Goal: Task Accomplishment & Management: Complete application form

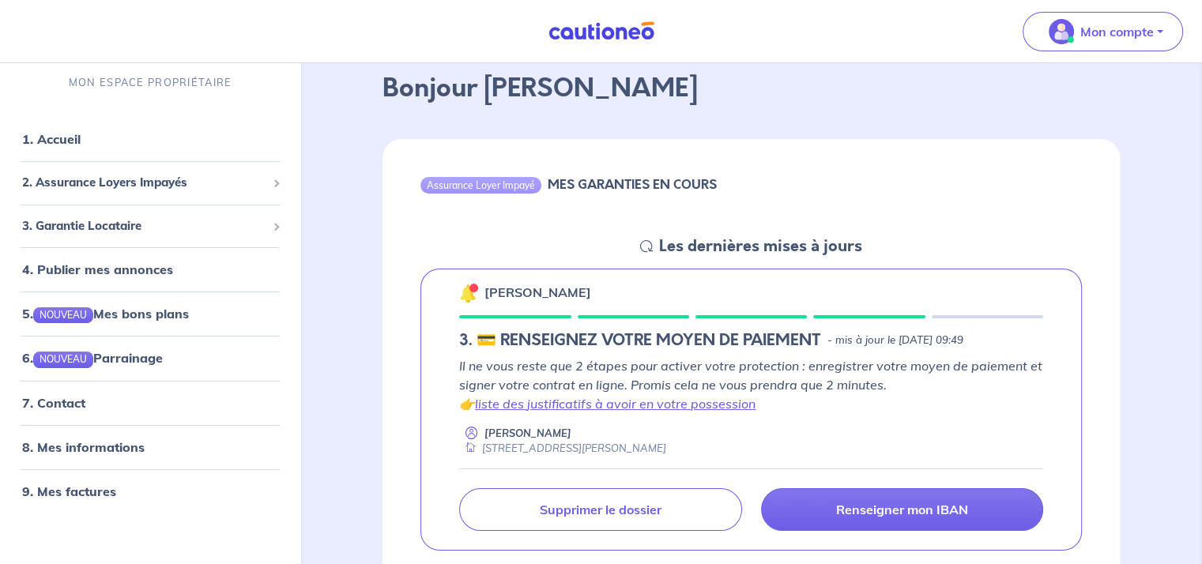
scroll to position [158, 0]
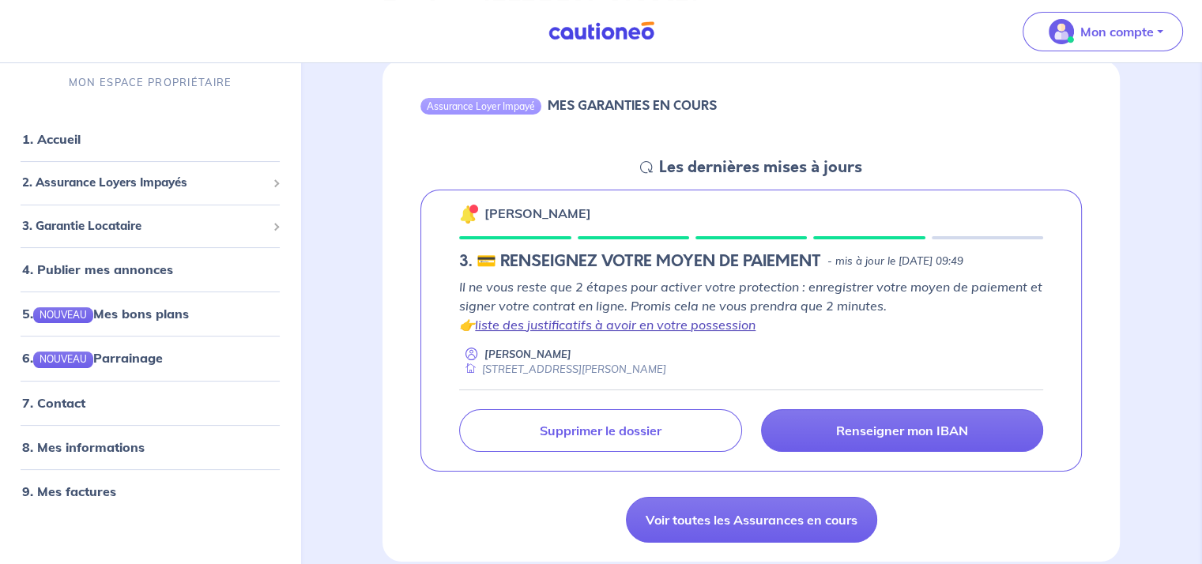
click at [542, 325] on link "liste des justificatifs à avoir en votre possession" at bounding box center [615, 325] width 281 height 16
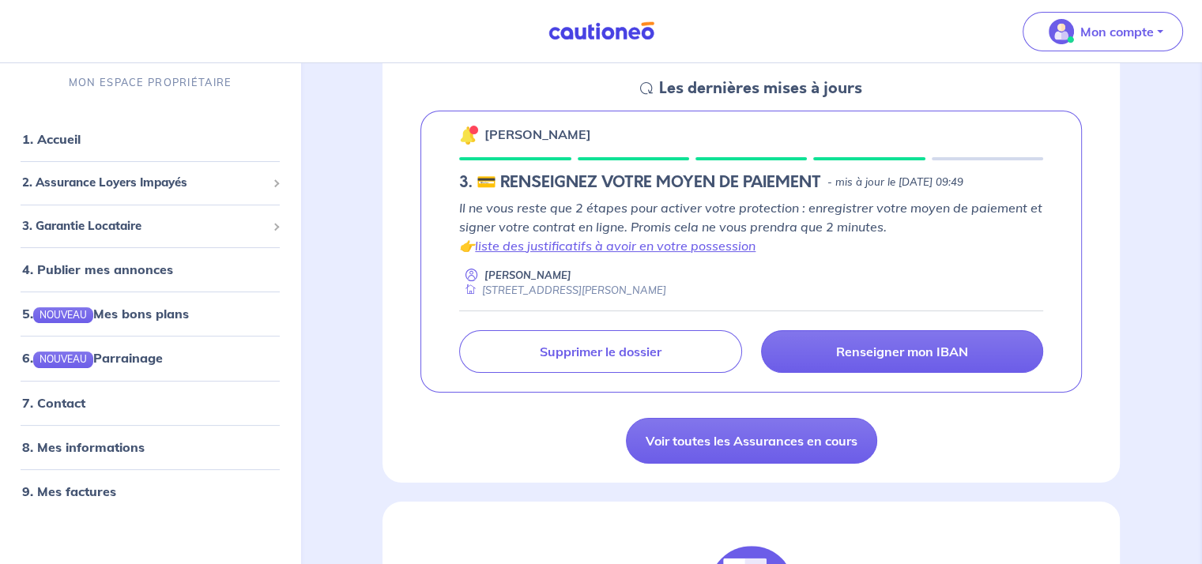
scroll to position [316, 0]
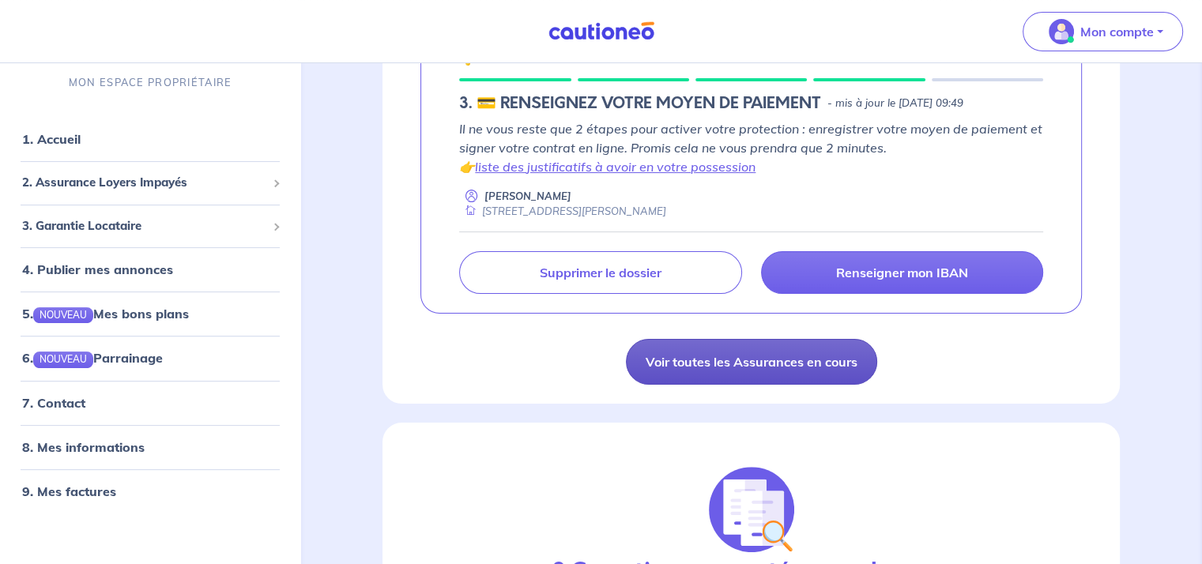
click at [756, 356] on link "Voir toutes les Assurances en cours" at bounding box center [751, 362] width 251 height 46
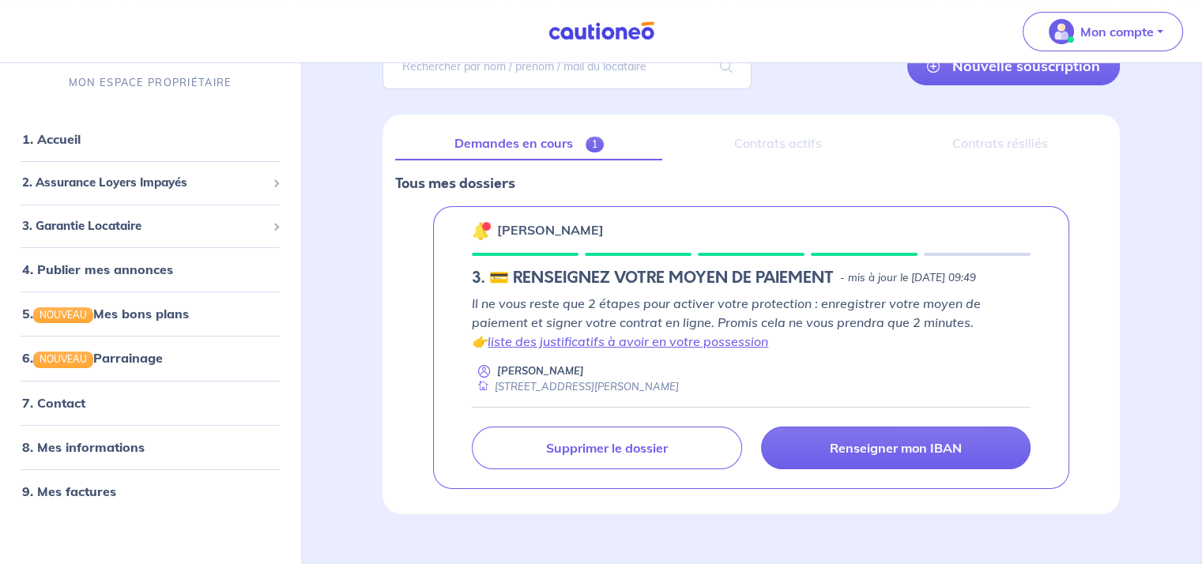
scroll to position [165, 0]
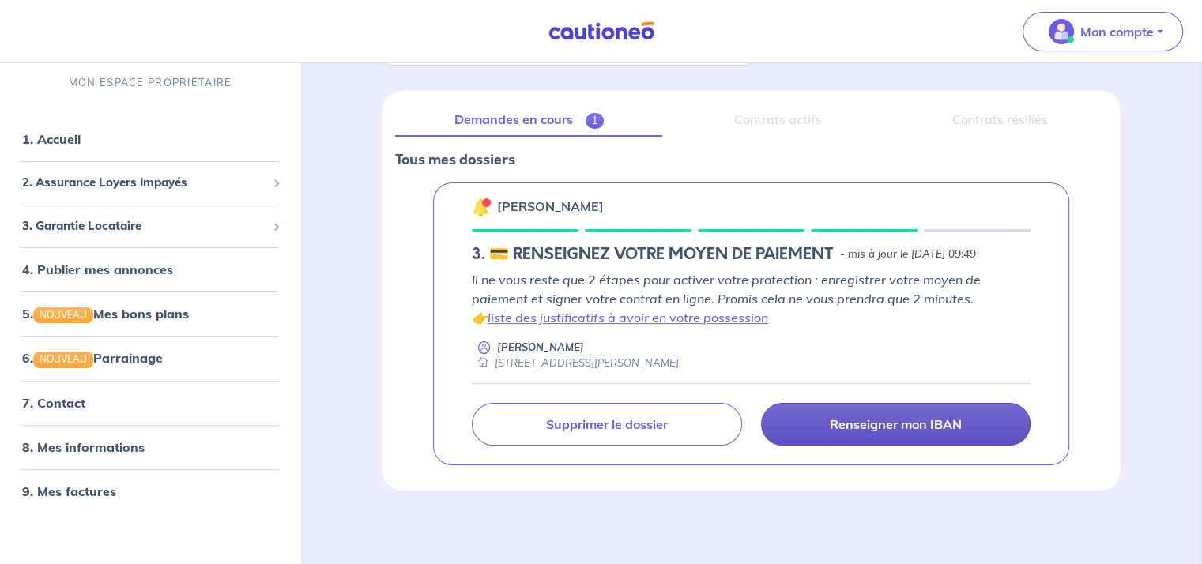
click at [900, 424] on p "Renseigner mon IBAN" at bounding box center [896, 425] width 132 height 16
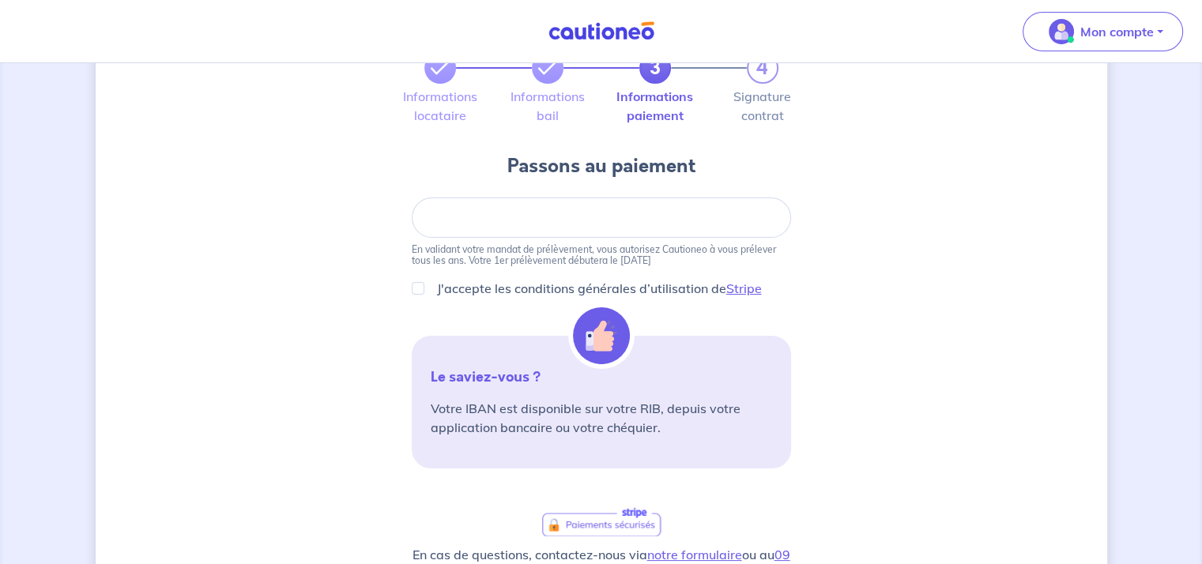
scroll to position [79, 0]
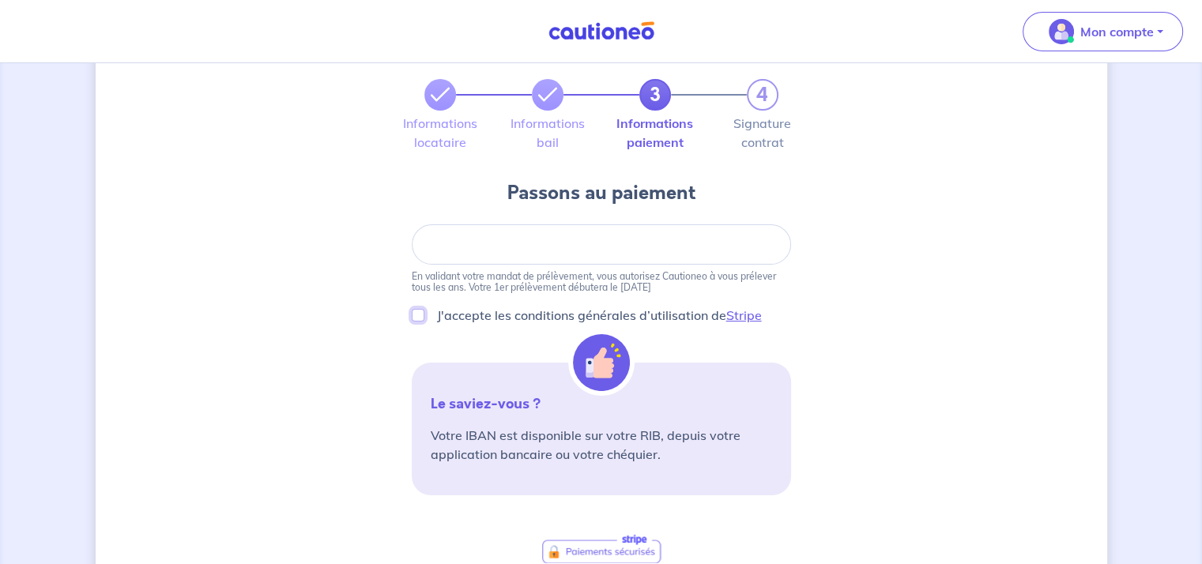
click at [417, 315] on input "J'accepte les conditions générales d’utilisation de Stripe" at bounding box center [418, 315] width 13 height 13
checkbox input "true"
click at [699, 236] on div at bounding box center [601, 244] width 379 height 40
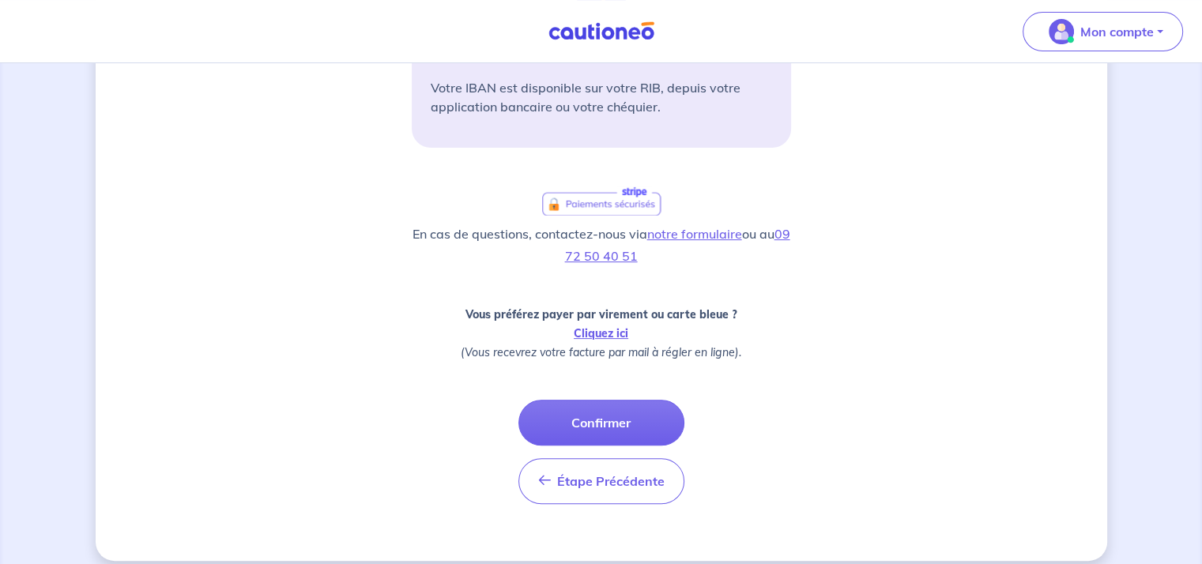
scroll to position [441, 0]
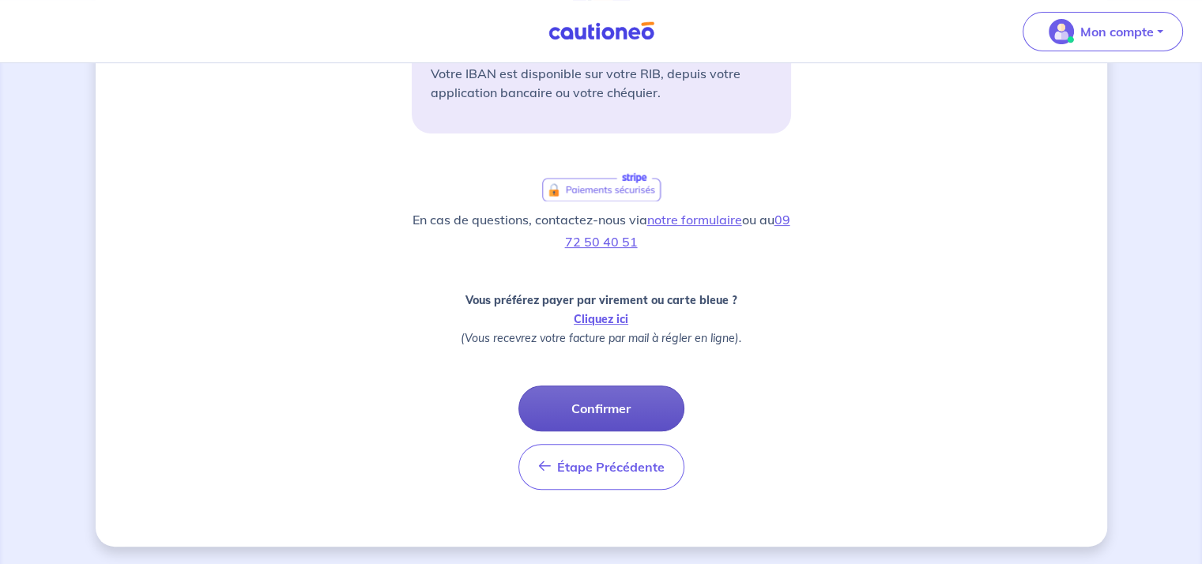
click at [613, 410] on button "Confirmer" at bounding box center [601, 409] width 166 height 46
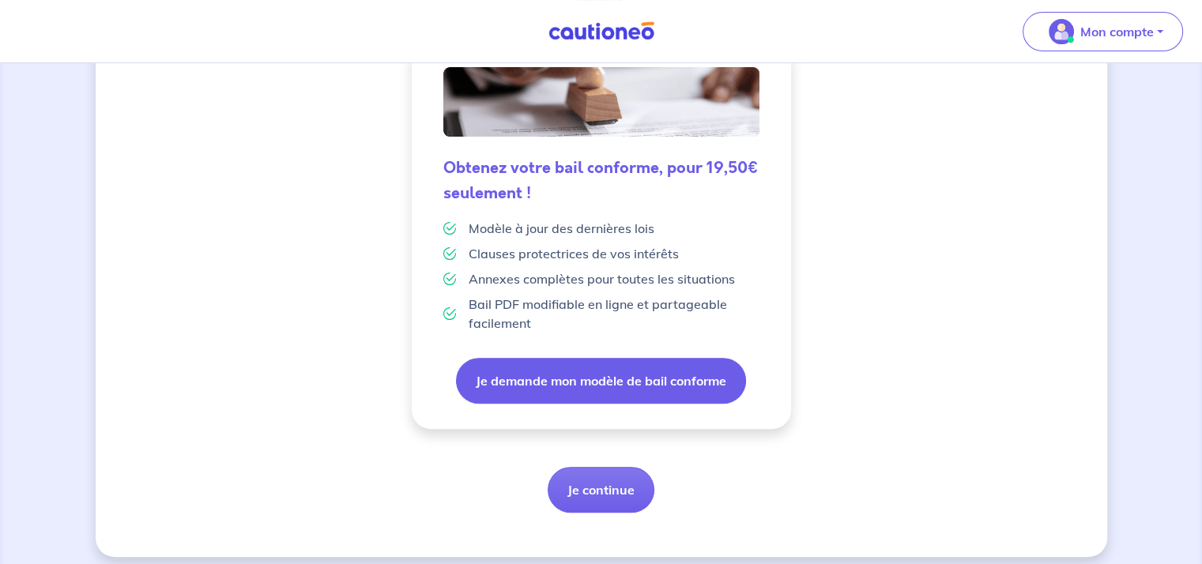
scroll to position [431, 0]
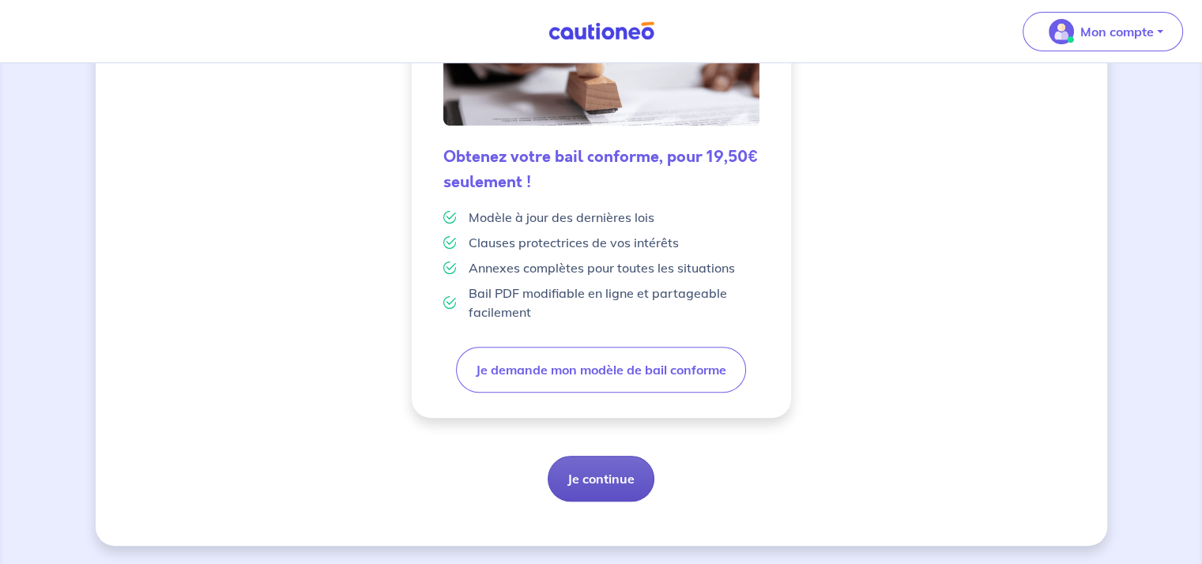
click at [597, 480] on button "Je continue" at bounding box center [601, 479] width 107 height 46
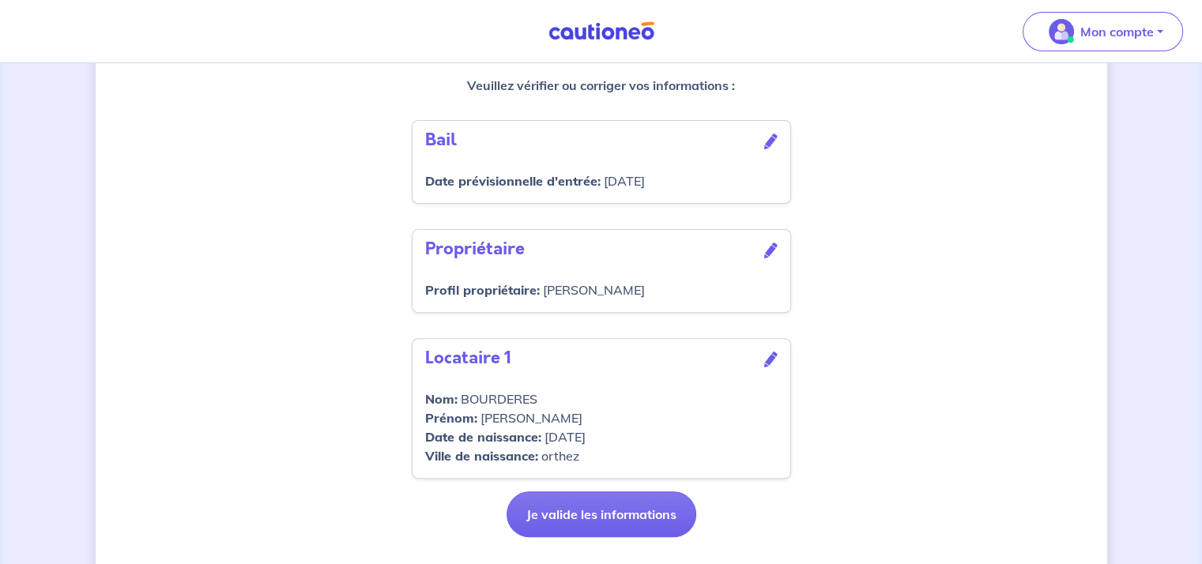
scroll to position [509, 0]
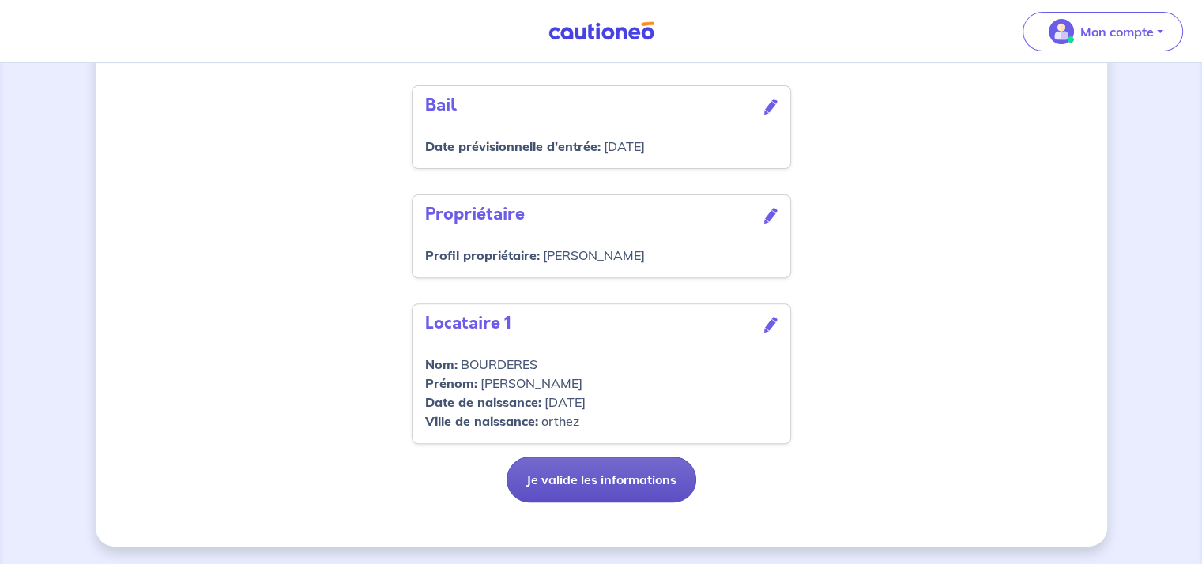
click at [604, 477] on button "Je valide les informations" at bounding box center [602, 480] width 190 height 46
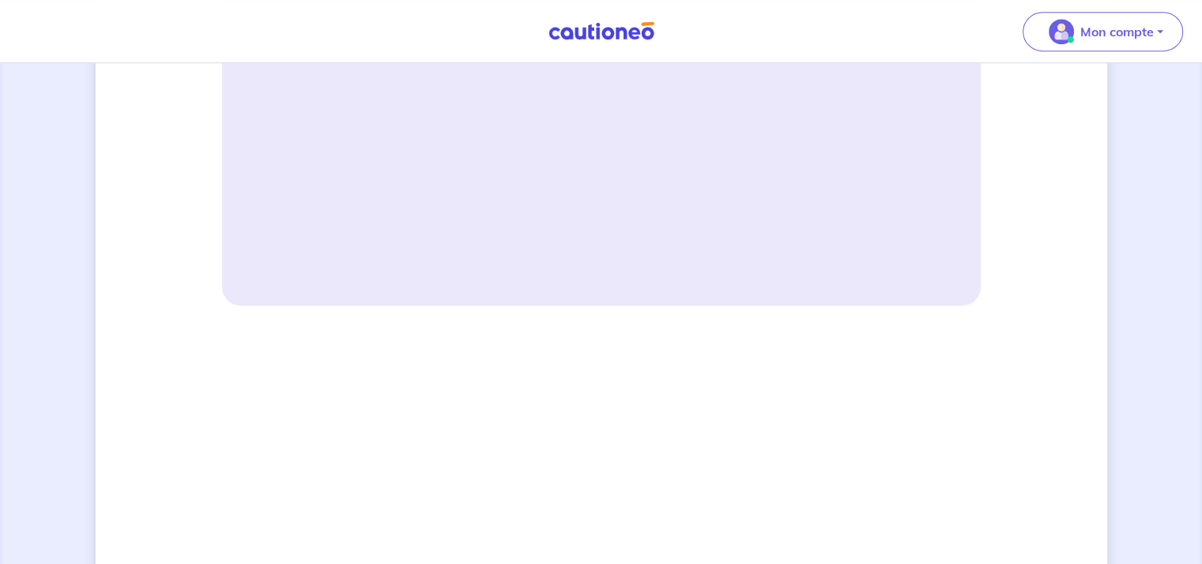
scroll to position [790, 0]
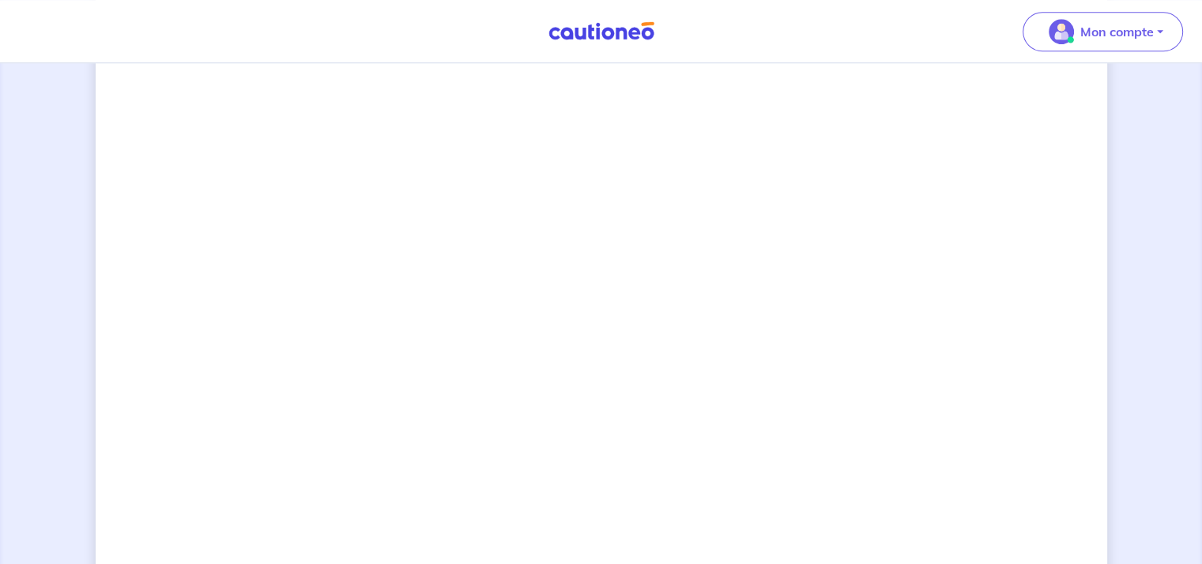
scroll to position [1178, 0]
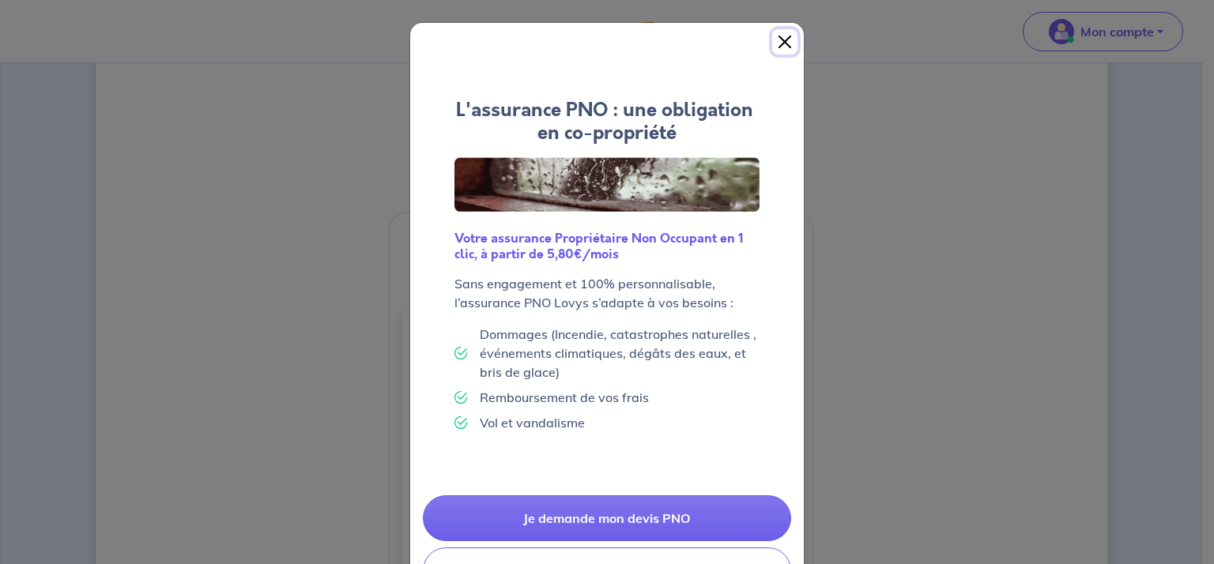
click at [775, 43] on button "Close" at bounding box center [784, 41] width 25 height 25
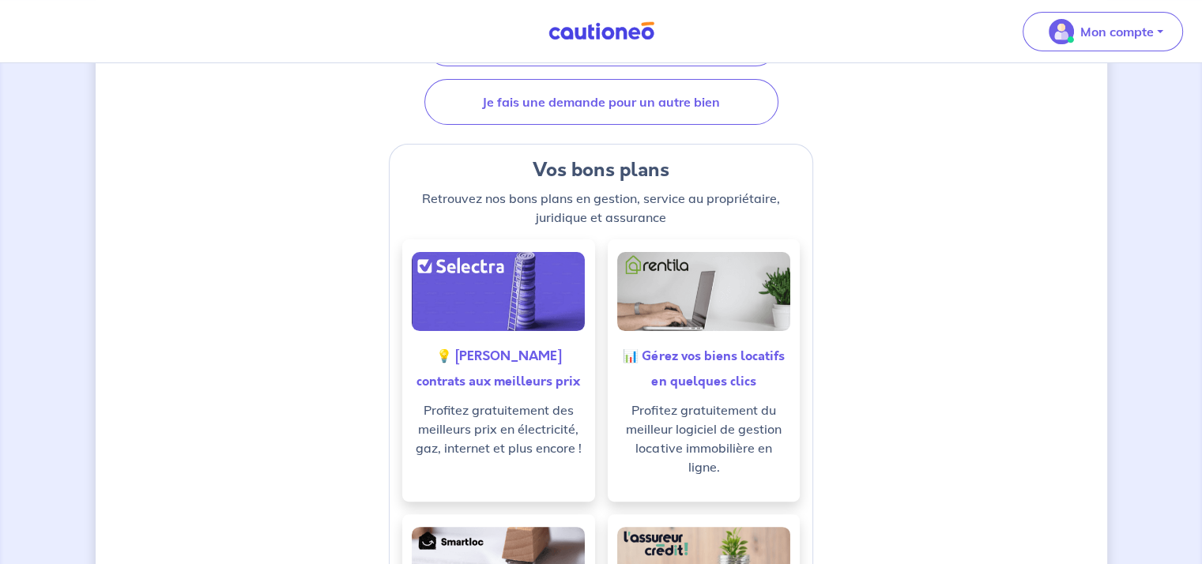
scroll to position [126, 0]
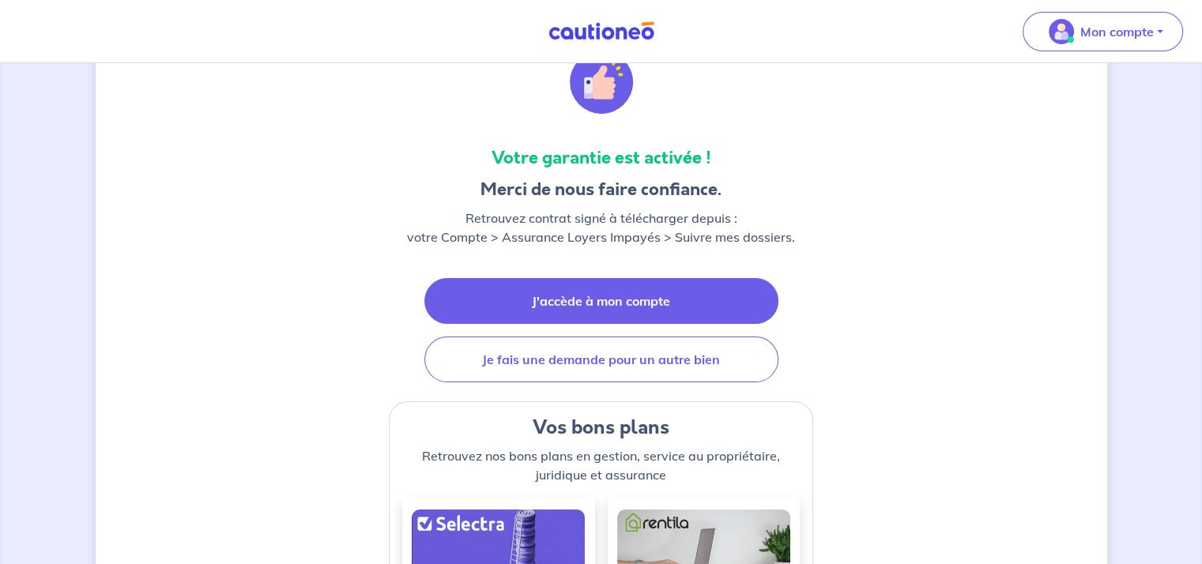
click at [613, 296] on link "J'accède à mon compte" at bounding box center [601, 301] width 354 height 46
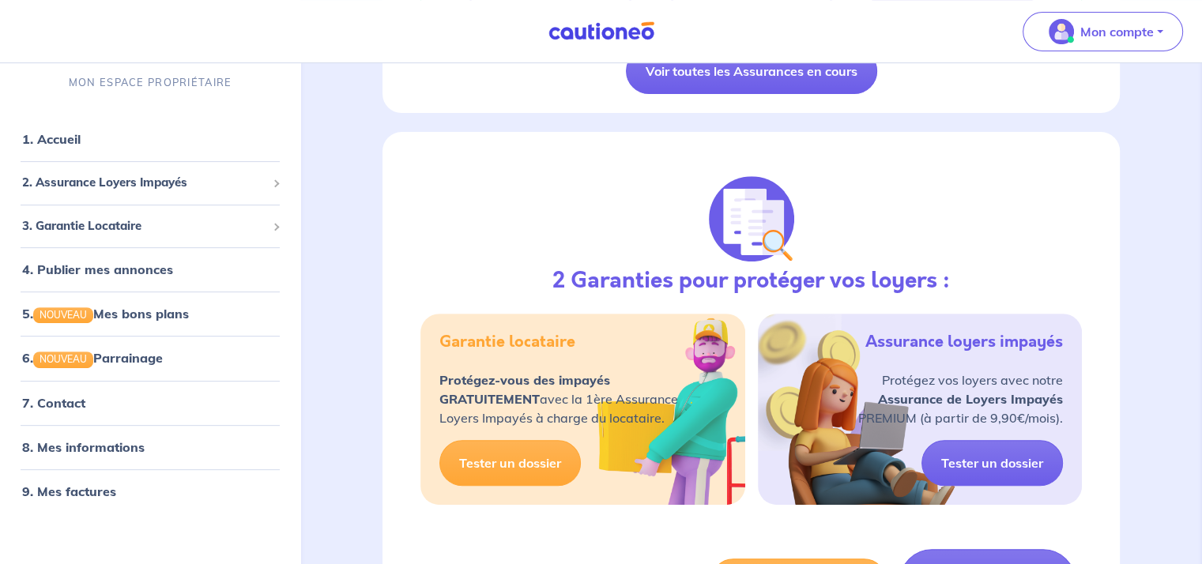
scroll to position [711, 0]
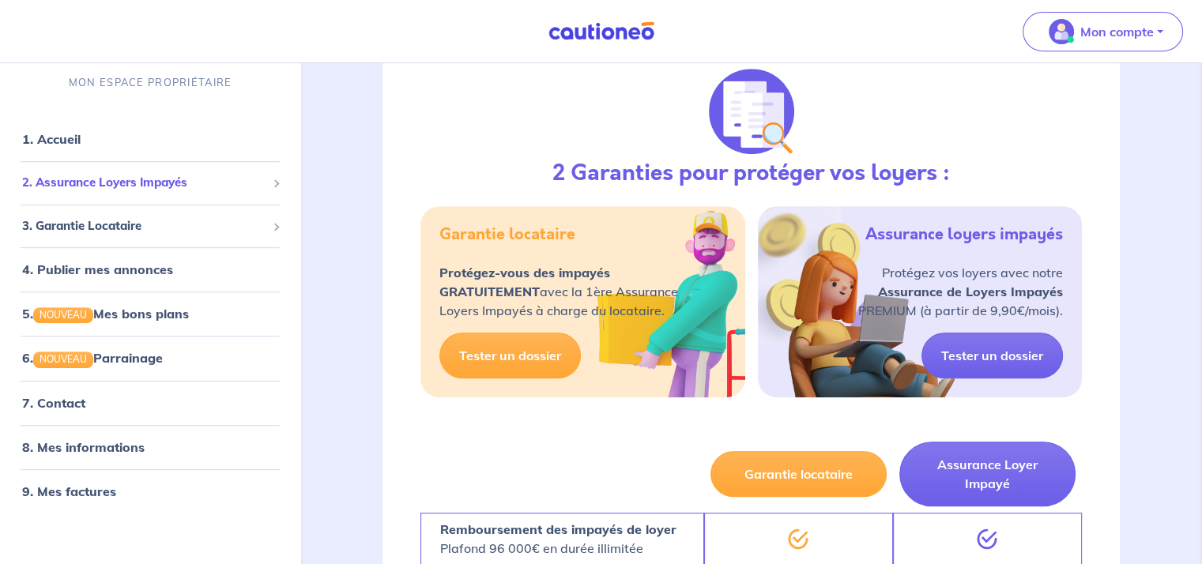
click at [123, 183] on span "2. Assurance Loyers Impayés" at bounding box center [144, 184] width 244 height 18
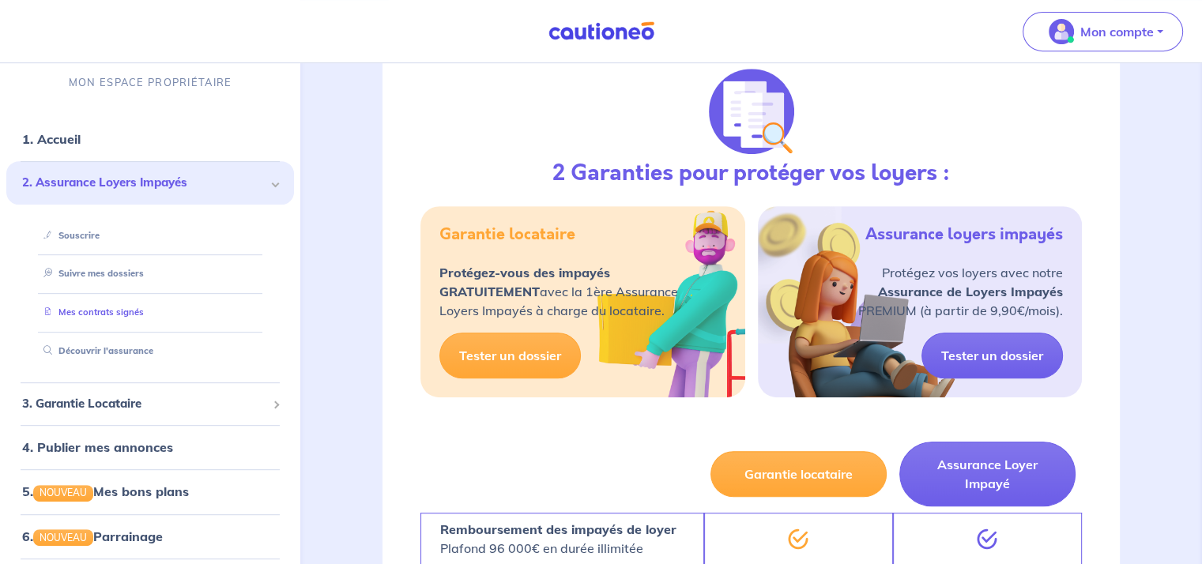
click at [84, 314] on link "Mes contrats signés" at bounding box center [90, 312] width 107 height 11
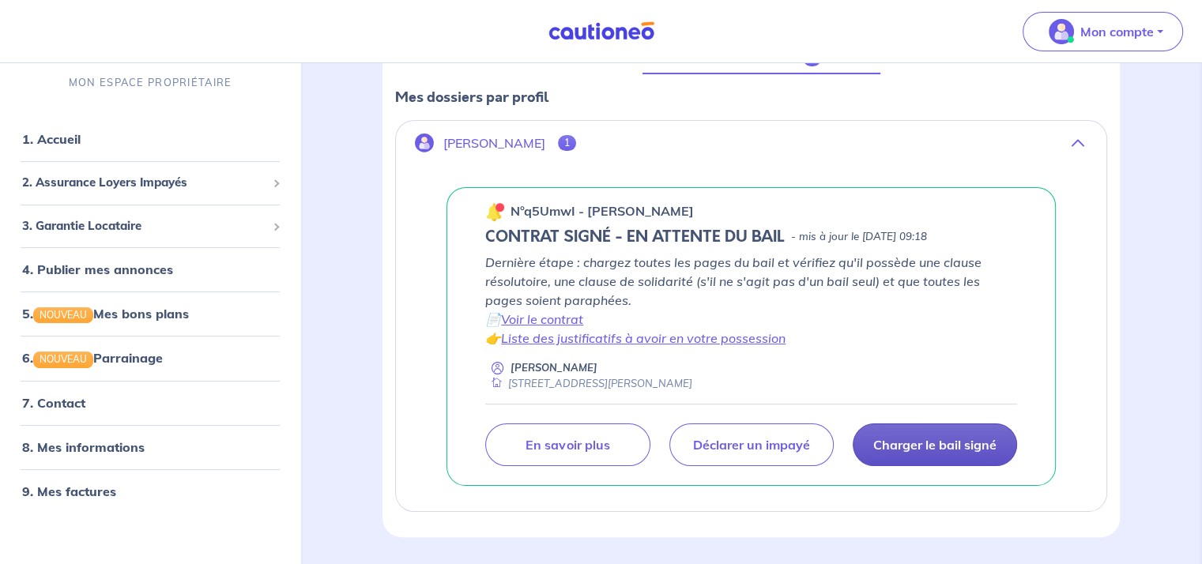
scroll to position [237, 0]
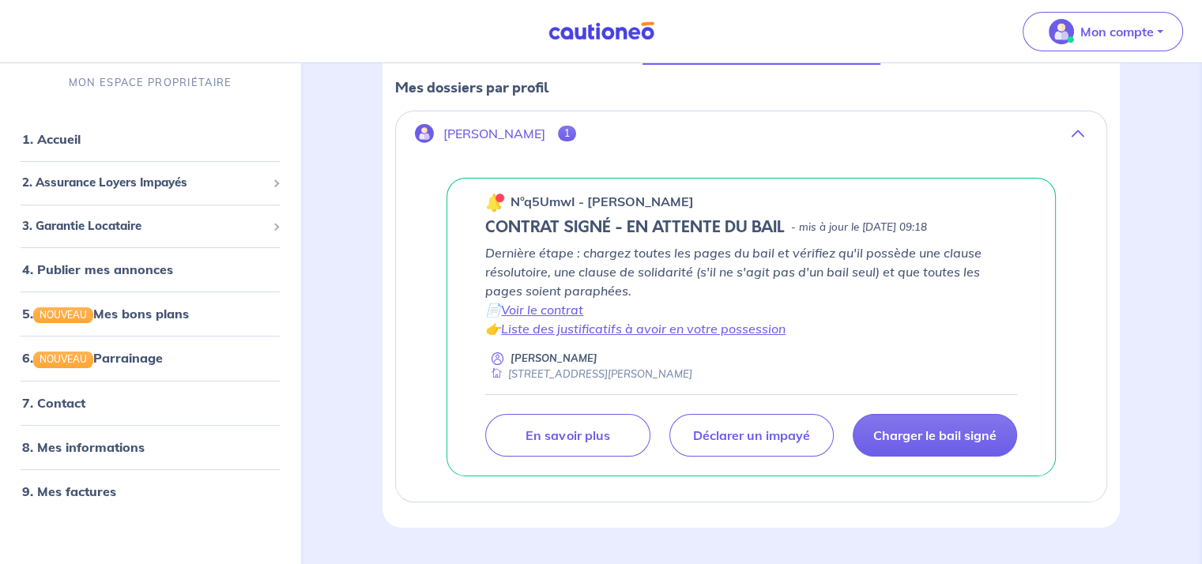
drag, startPoint x: 890, startPoint y: 413, endPoint x: 819, endPoint y: 405, distance: 71.6
click at [829, 407] on div "Charger le bail signé [PERSON_NAME] un impayé En savoir plus" at bounding box center [751, 425] width 532 height 62
click at [773, 351] on div "[PERSON_NAME] [STREET_ADDRESS][PERSON_NAME]" at bounding box center [751, 366] width 532 height 31
click at [578, 326] on link "Liste des justificatifs à avoir en votre possession" at bounding box center [643, 329] width 285 height 16
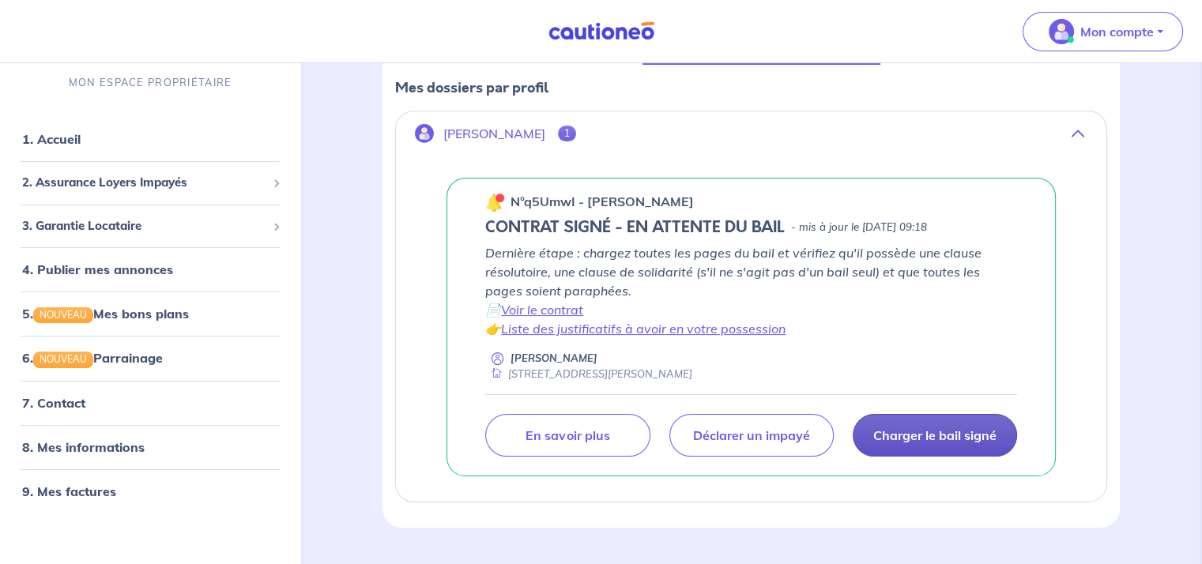
click at [921, 431] on p "Charger le bail signé" at bounding box center [934, 436] width 123 height 16
click at [913, 432] on p "Charger le bail signé" at bounding box center [934, 436] width 123 height 16
click at [929, 431] on p "Charger le bail signé" at bounding box center [934, 436] width 123 height 16
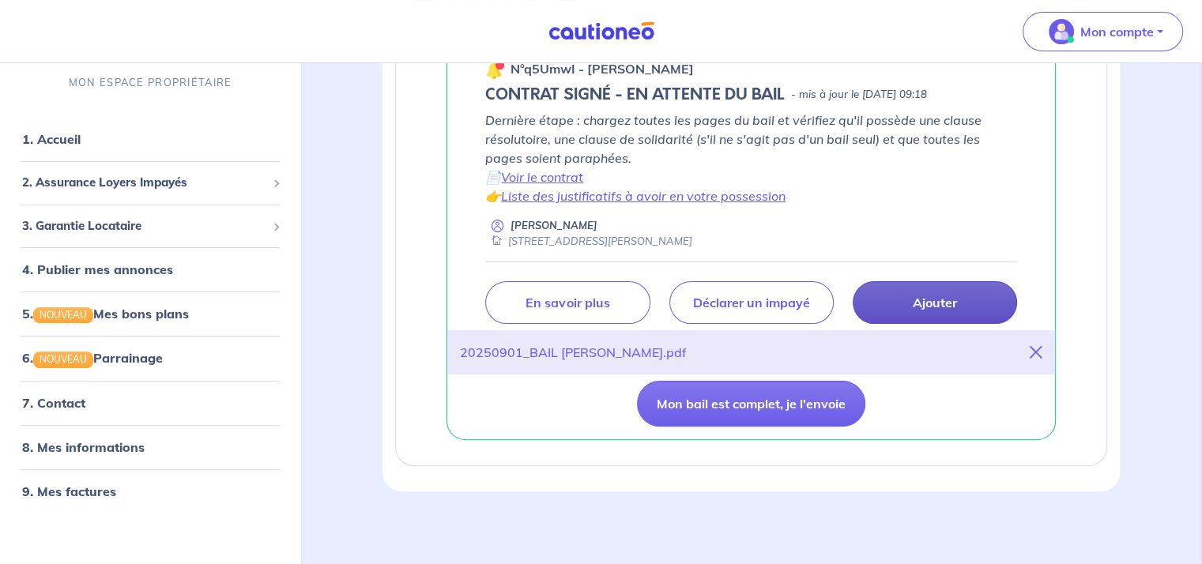
scroll to position [370, 0]
click at [1034, 349] on icon at bounding box center [1036, 352] width 13 height 13
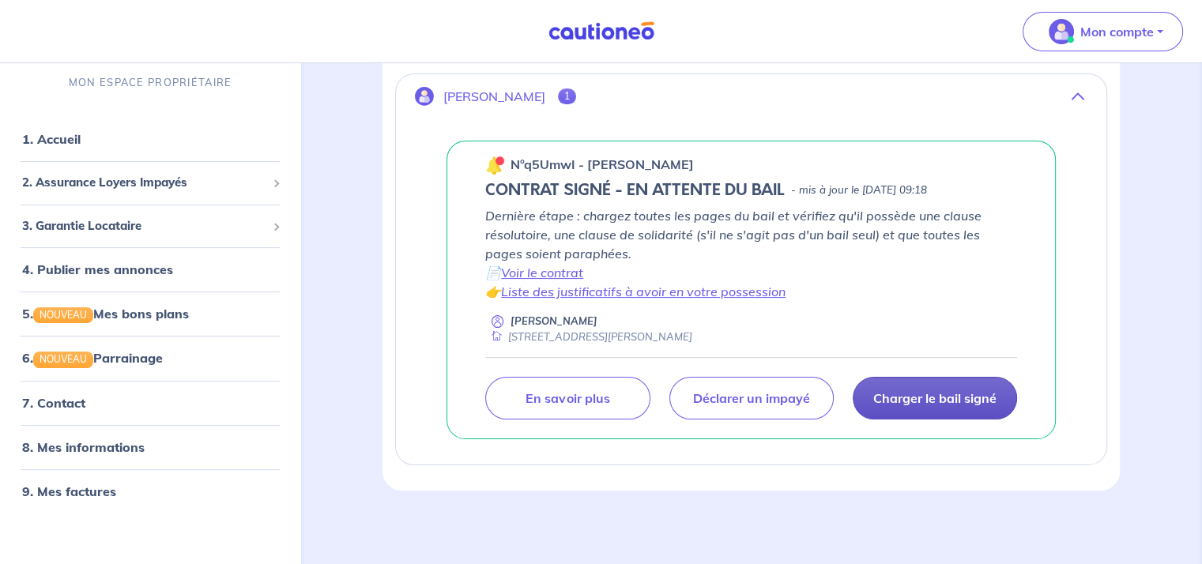
click at [929, 404] on p "Charger le bail signé" at bounding box center [934, 398] width 123 height 16
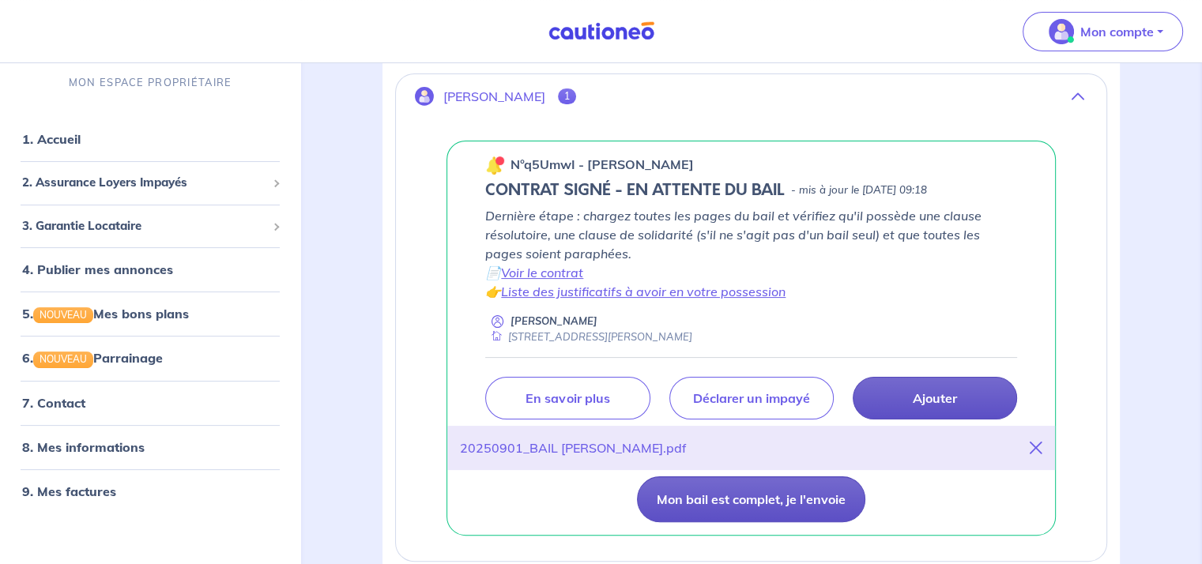
click at [740, 497] on button "Mon bail est complet, je l'envoie" at bounding box center [751, 500] width 228 height 46
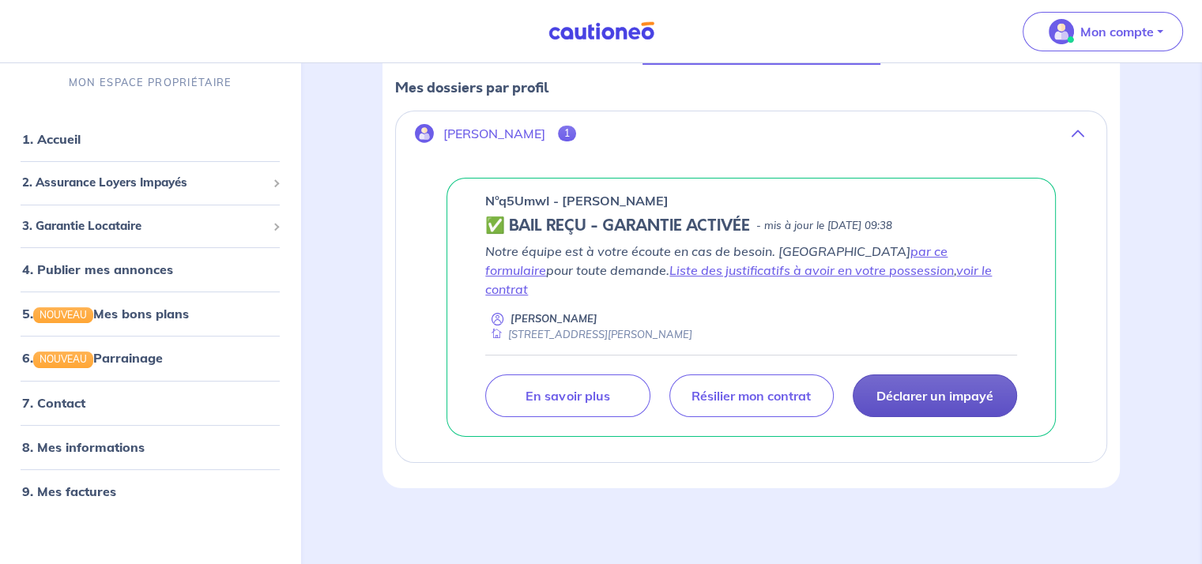
scroll to position [216, 0]
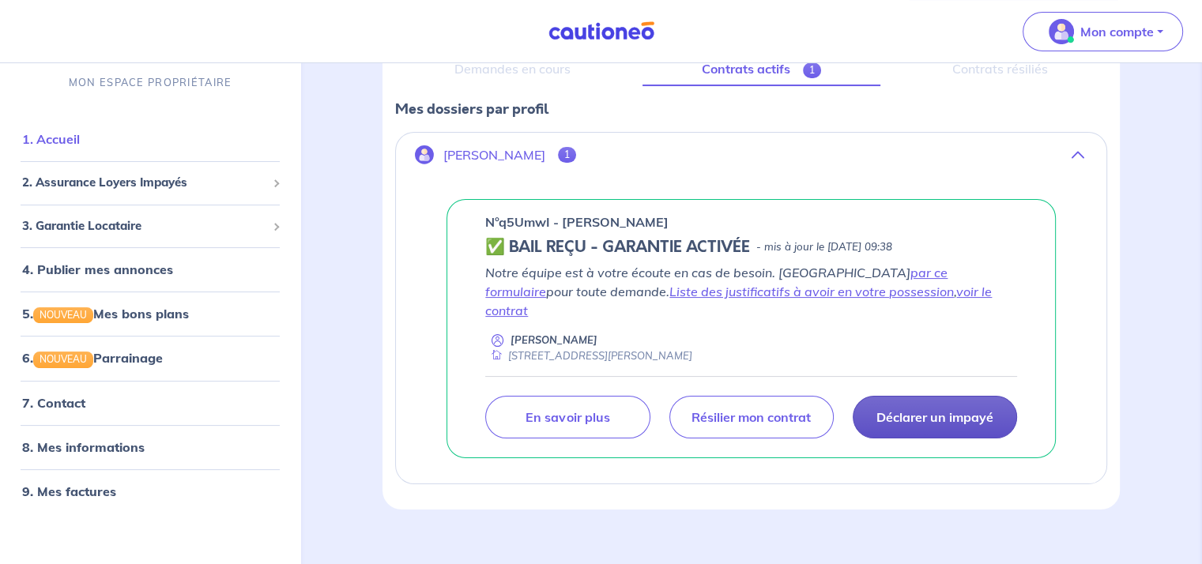
click at [60, 138] on link "1. Accueil" at bounding box center [51, 140] width 58 height 16
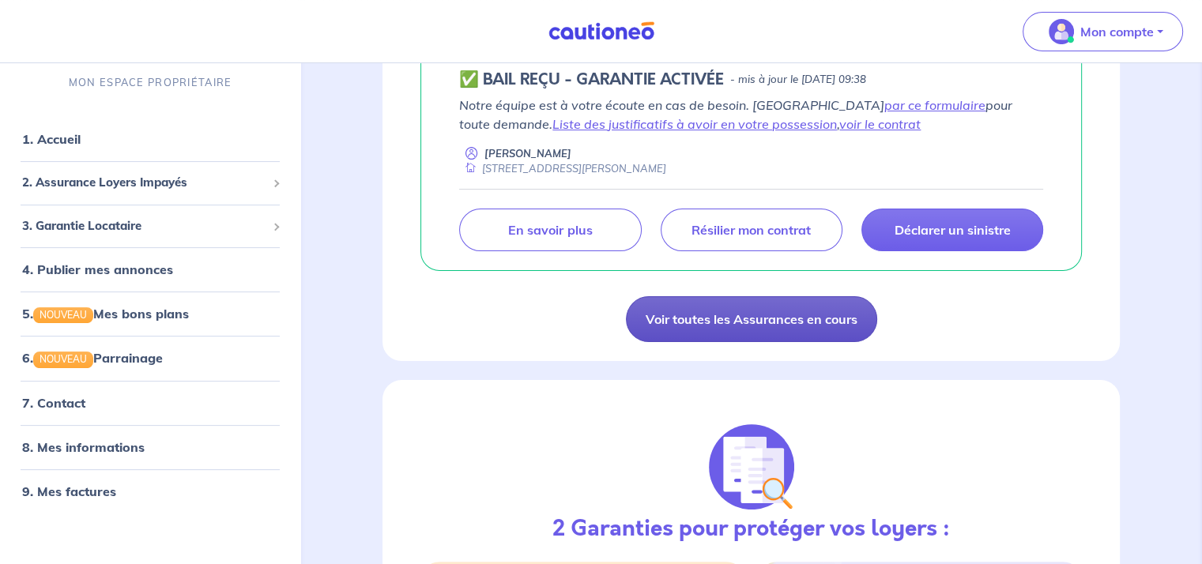
click at [753, 322] on link "Voir toutes les Assurances en cours" at bounding box center [751, 319] width 251 height 46
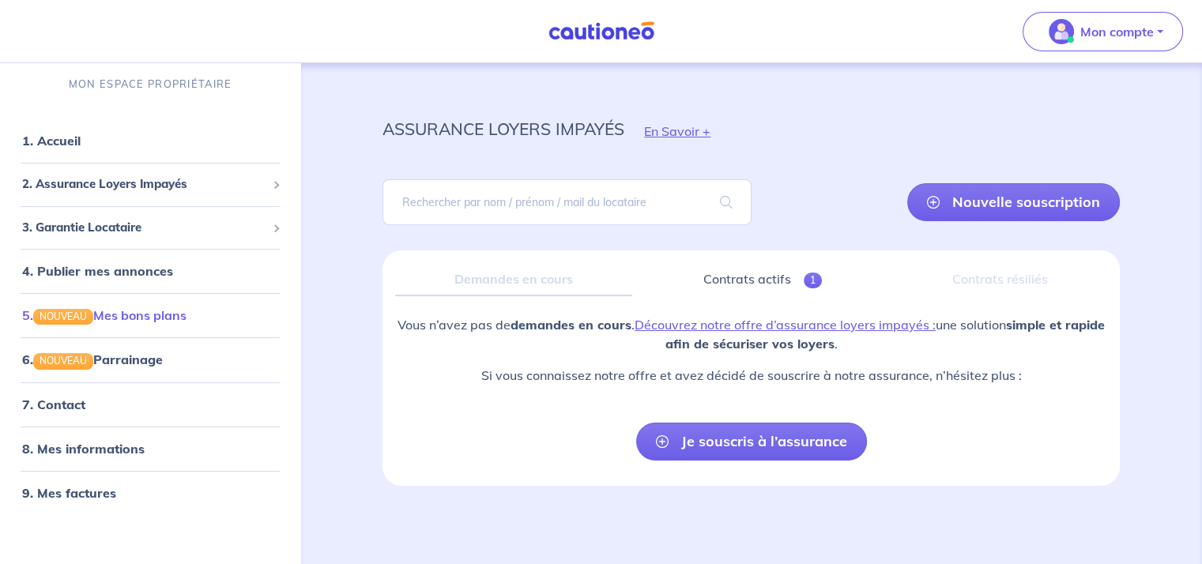
scroll to position [6, 0]
click at [104, 271] on link "4. Publier mes annonces" at bounding box center [95, 270] width 146 height 16
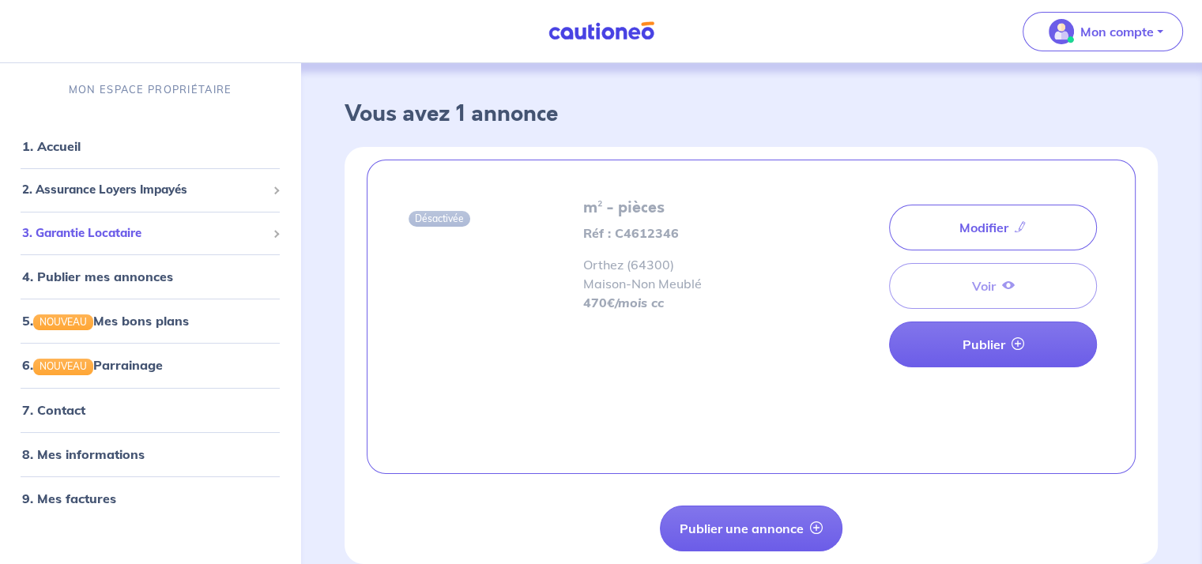
click at [82, 233] on span "3. Garantie Locataire" at bounding box center [144, 233] width 244 height 18
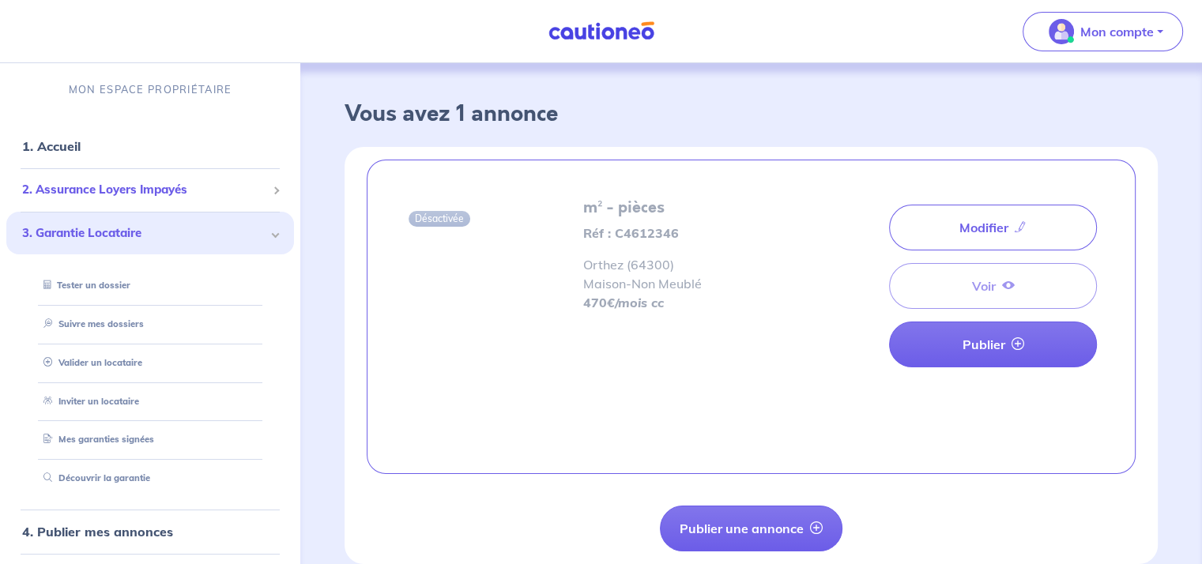
click at [96, 190] on span "2. Assurance Loyers Impayés" at bounding box center [144, 190] width 244 height 18
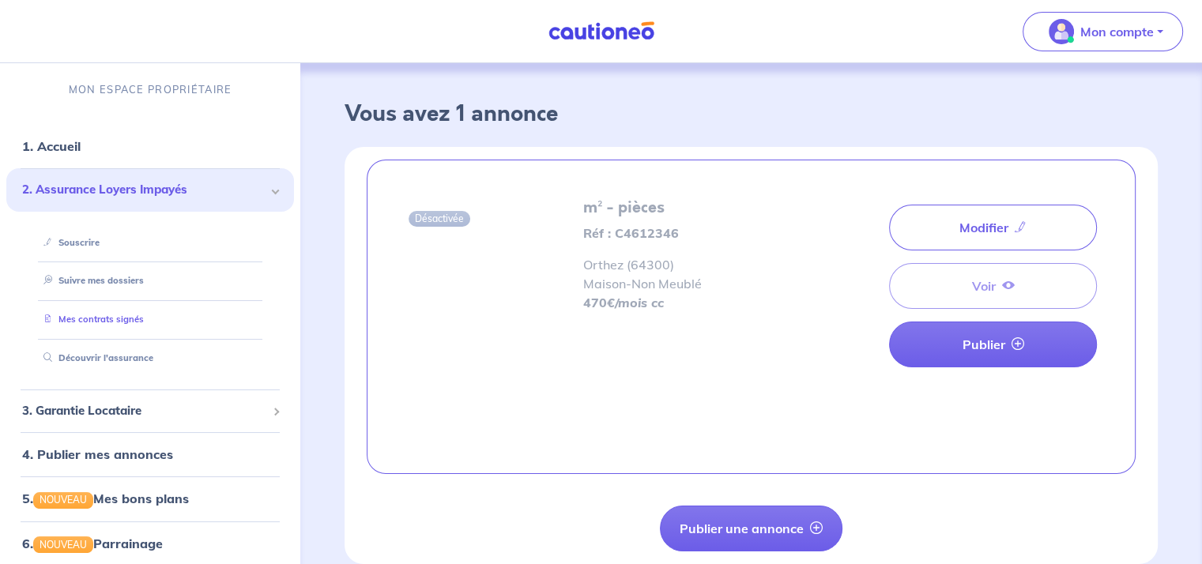
click at [88, 317] on link "Mes contrats signés" at bounding box center [90, 319] width 107 height 11
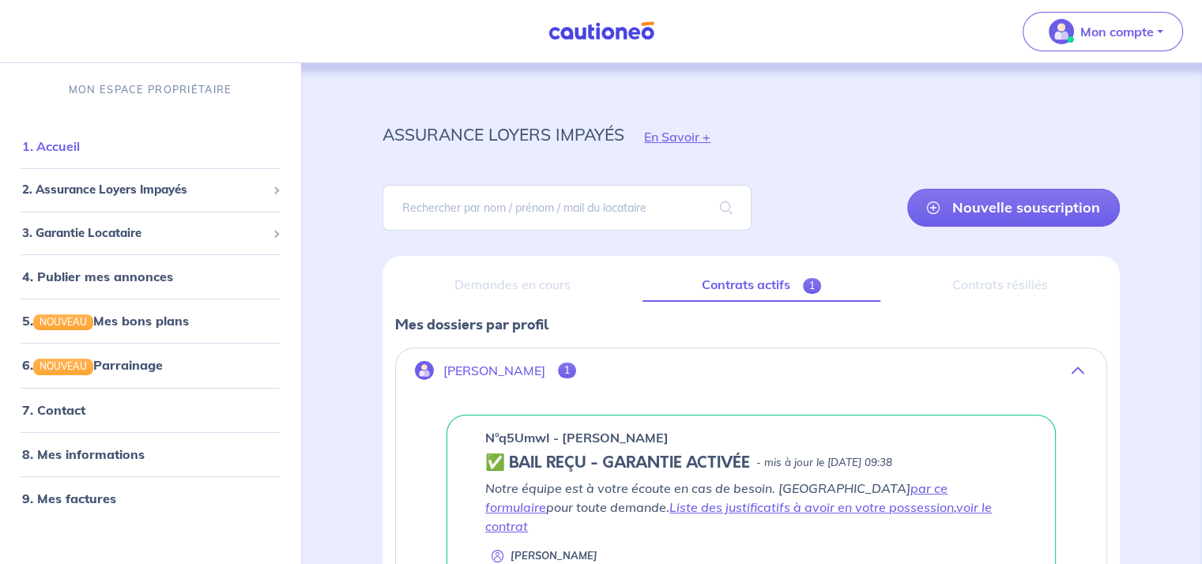
click at [72, 145] on link "1. Accueil" at bounding box center [51, 146] width 58 height 16
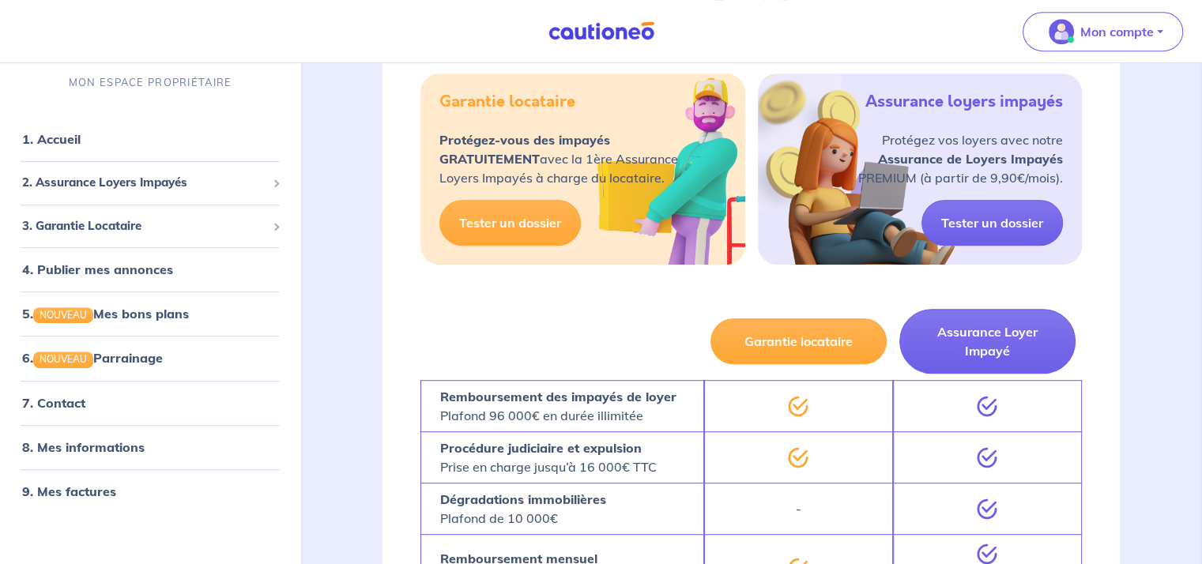
scroll to position [804, 0]
click at [512, 222] on link "Tester un dossier" at bounding box center [509, 224] width 141 height 46
